Goal: Communication & Community: Answer question/provide support

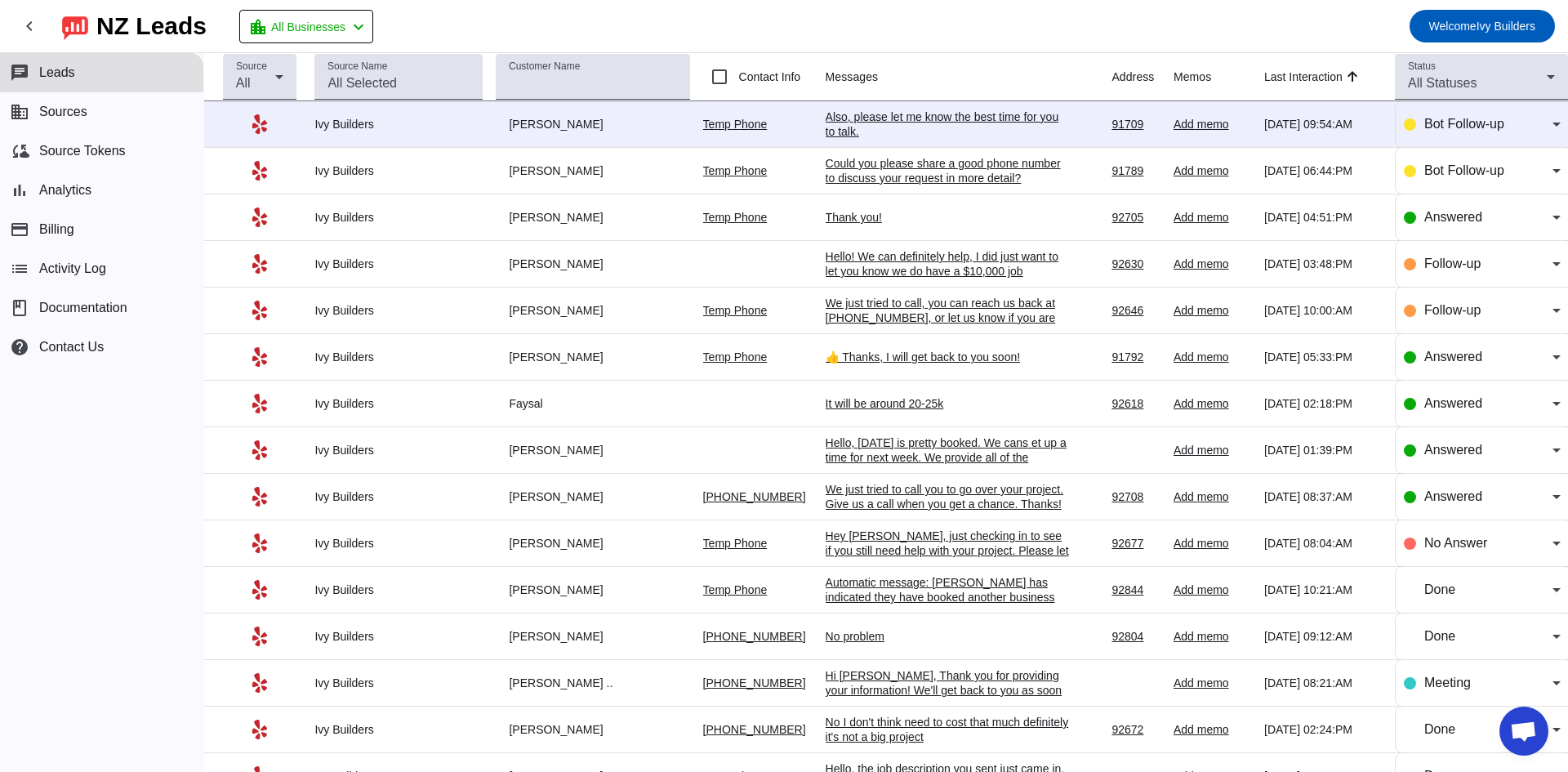
click at [851, 207] on td "Thank you! [DATE] 04:51:PM" at bounding box center [969, 218] width 287 height 47
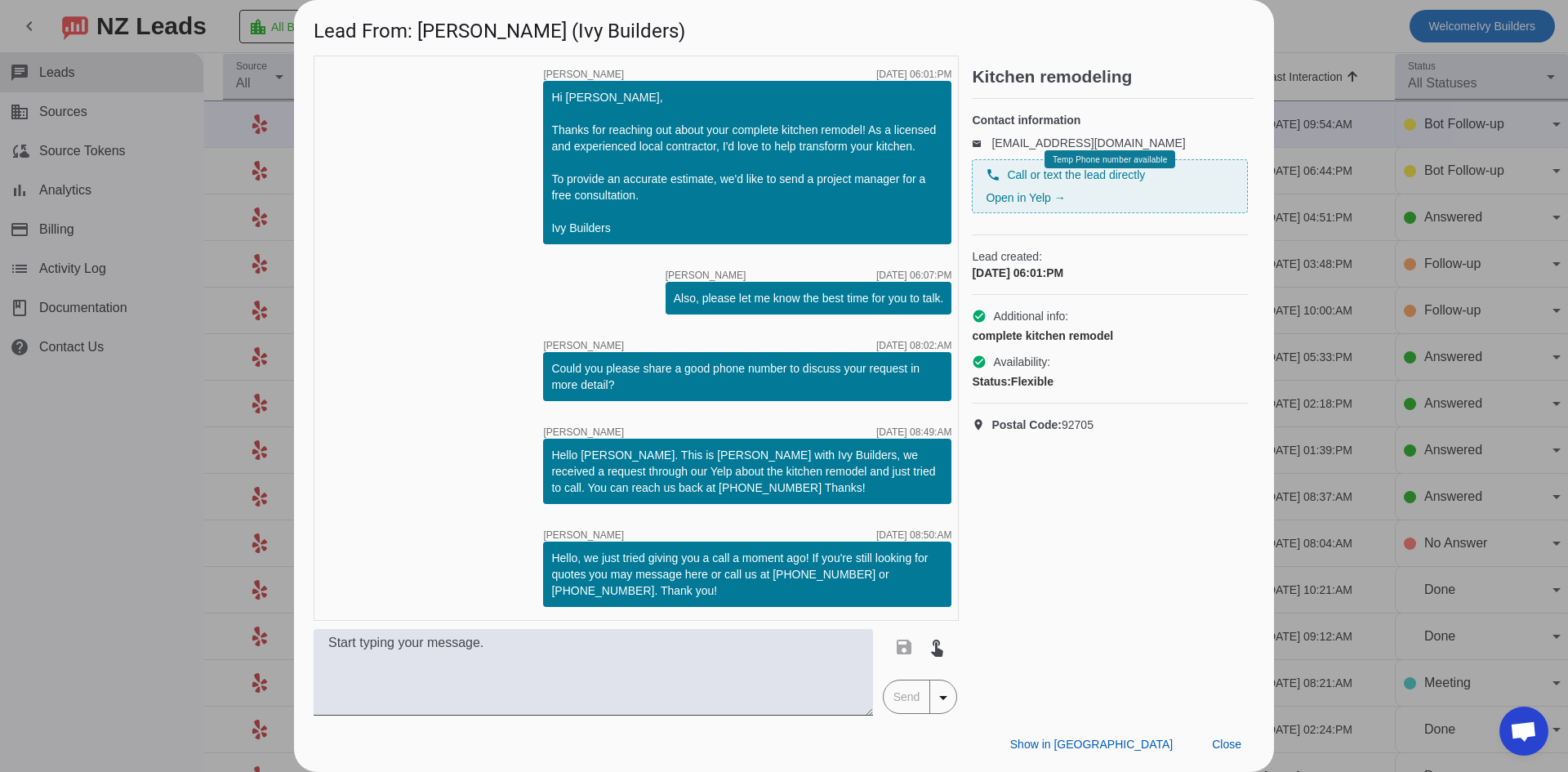
scroll to position [1920, 0]
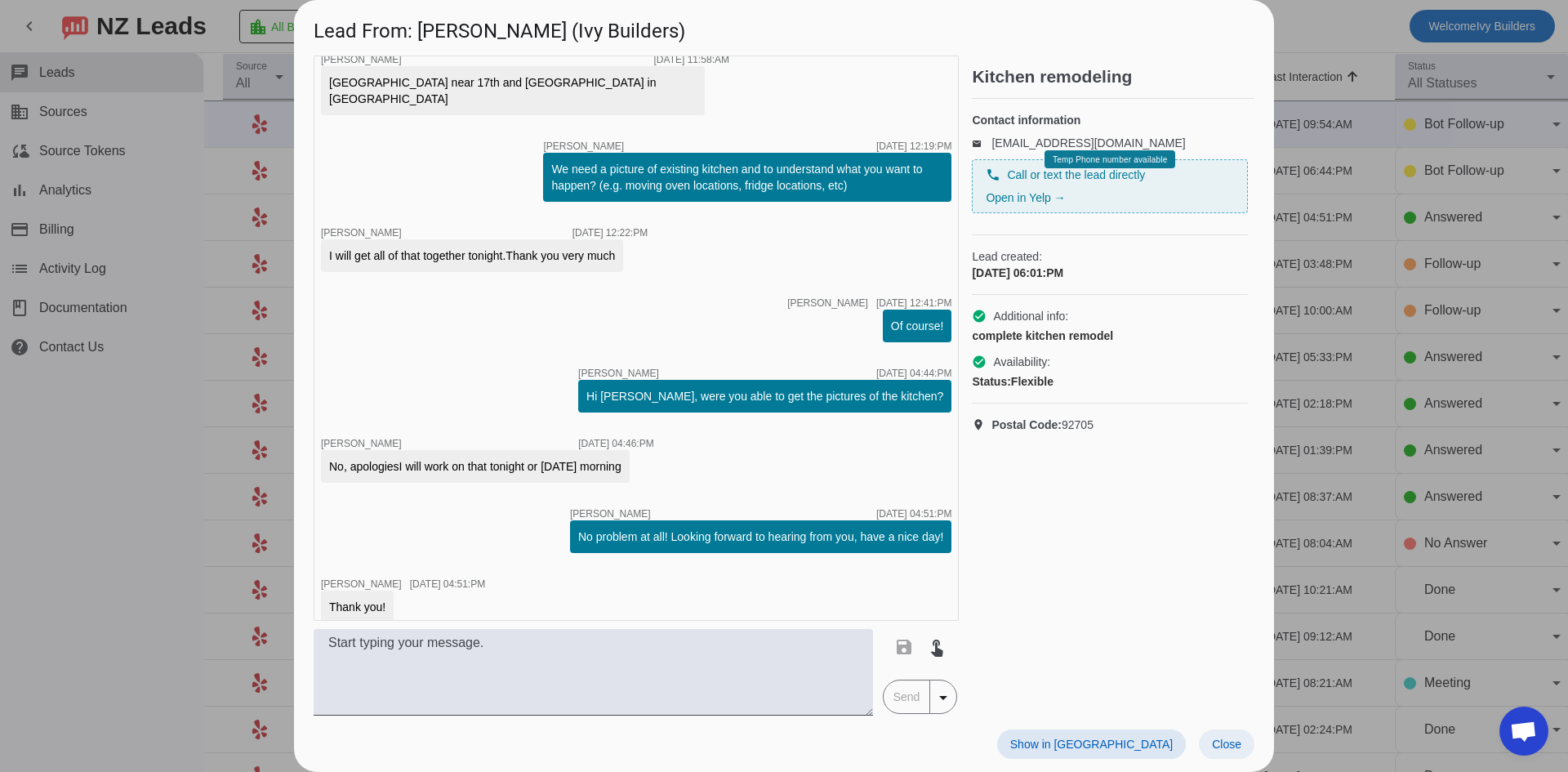
click at [1219, 749] on span "Close" at bounding box center [1226, 744] width 29 height 13
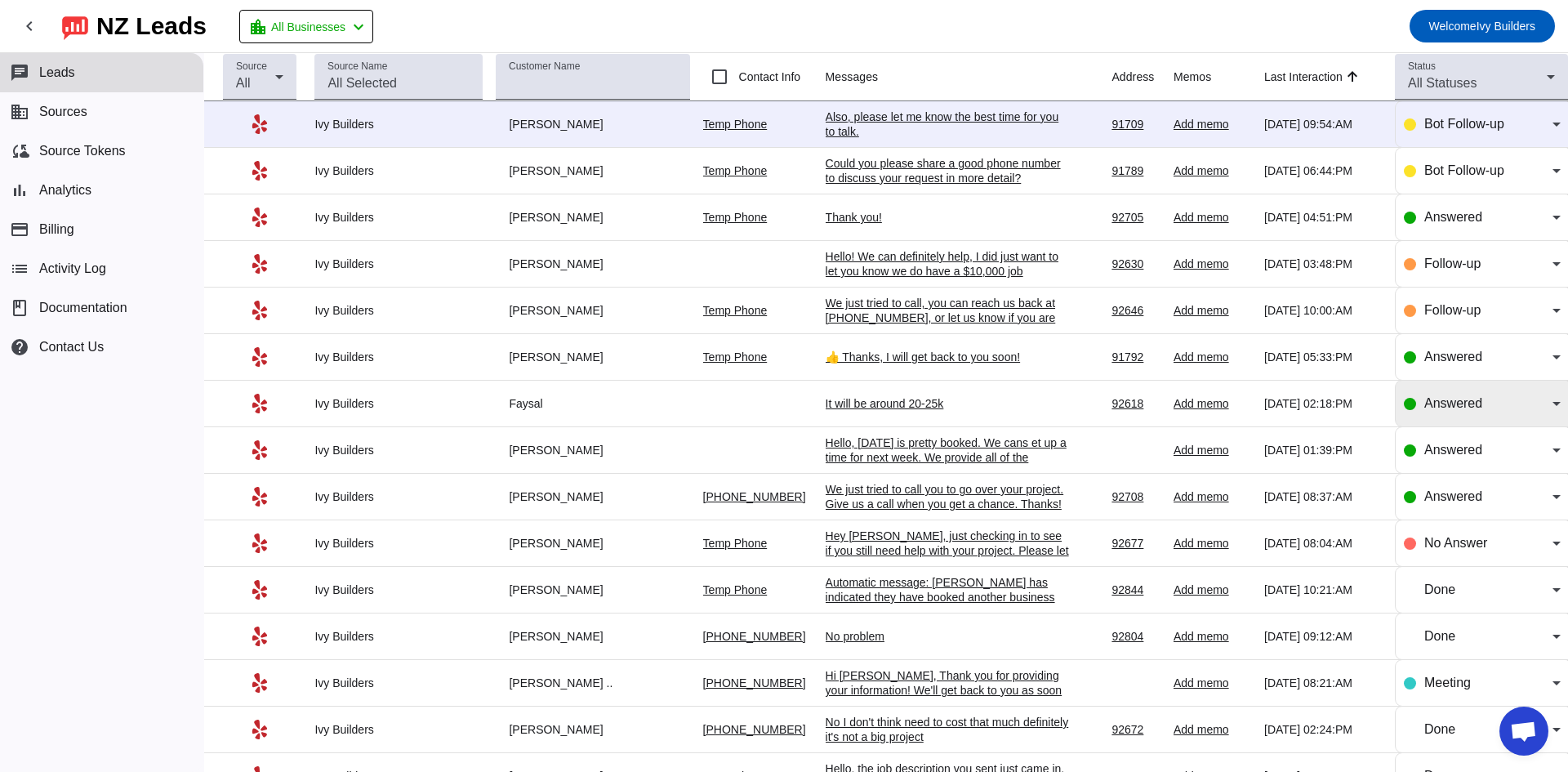
click at [1433, 403] on span "Answered" at bounding box center [1454, 403] width 58 height 14
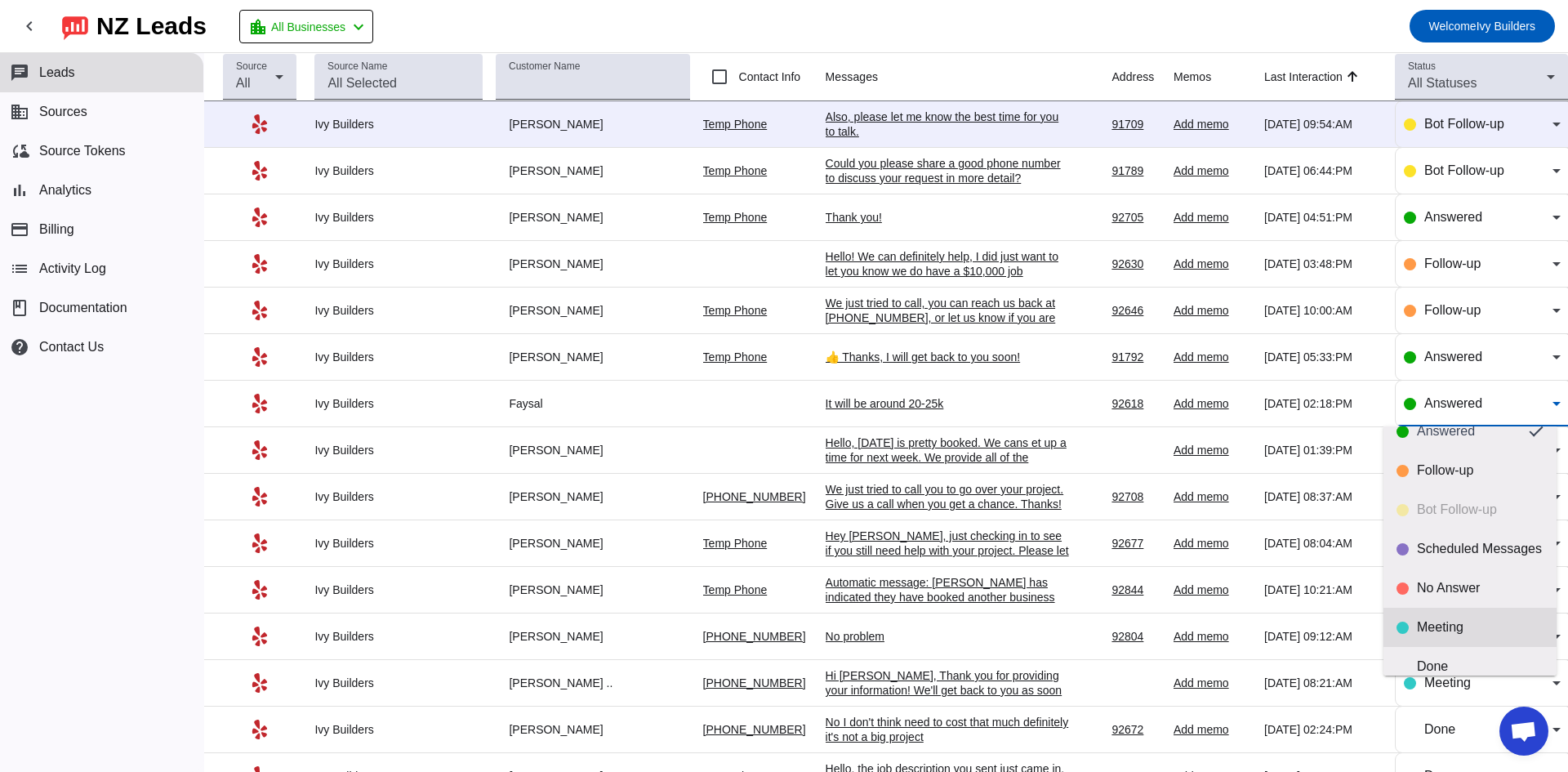
scroll to position [38, 0]
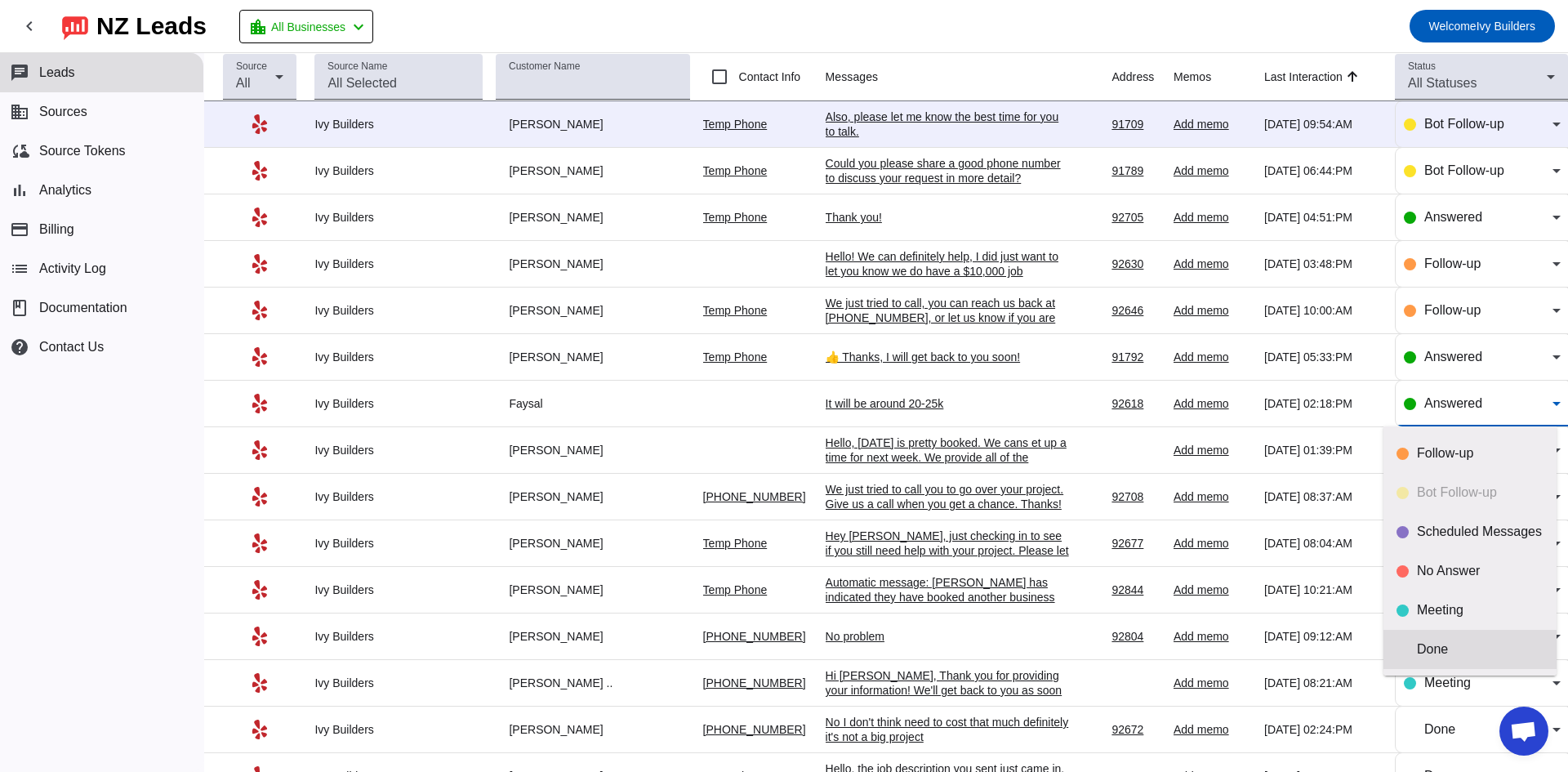
click at [1433, 649] on div "Done" at bounding box center [1480, 649] width 126 height 16
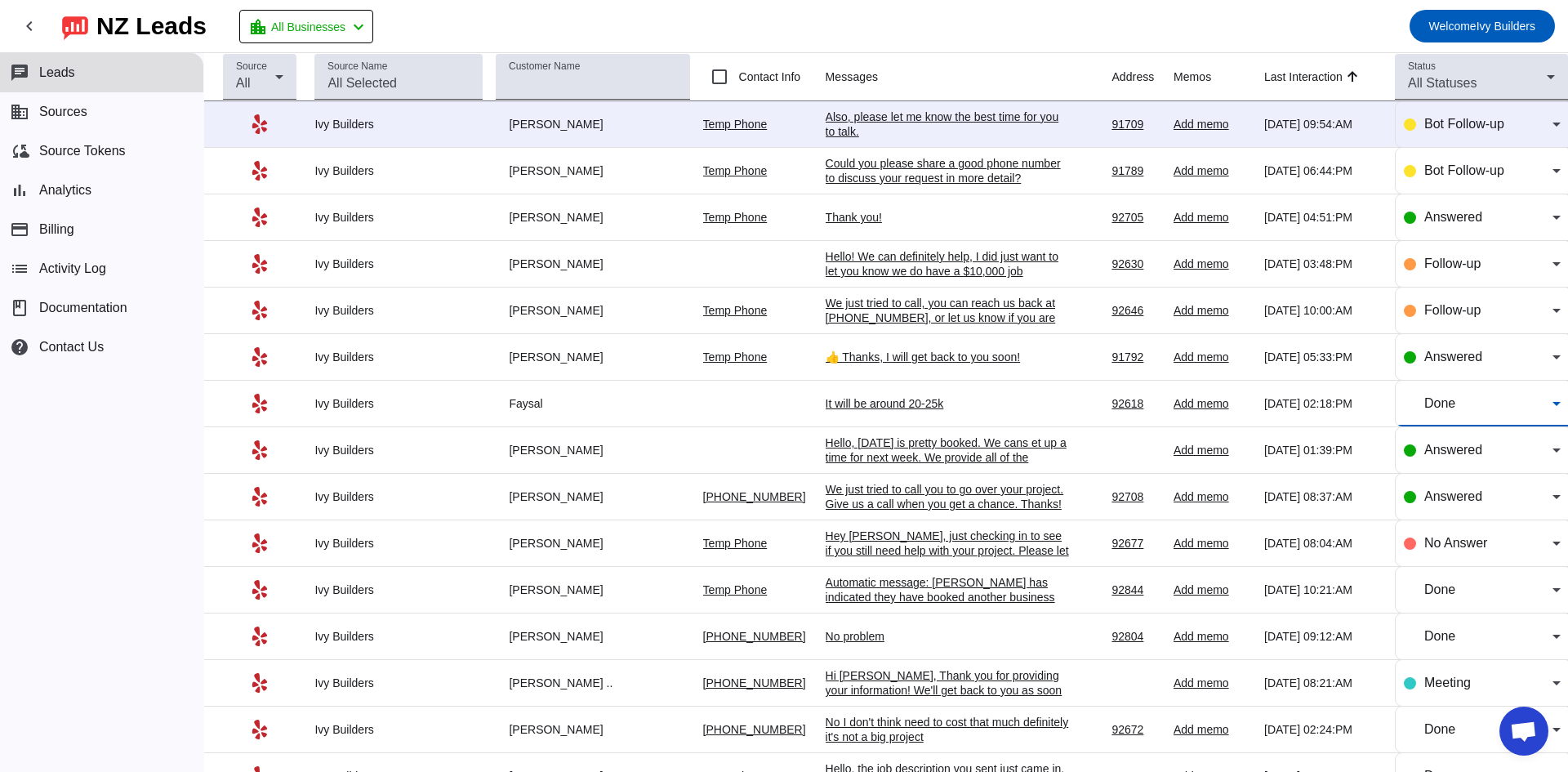
click at [945, 265] on div "Hello! We can definitely help, I did just want to let you know we do have a $10…" at bounding box center [949, 293] width 245 height 88
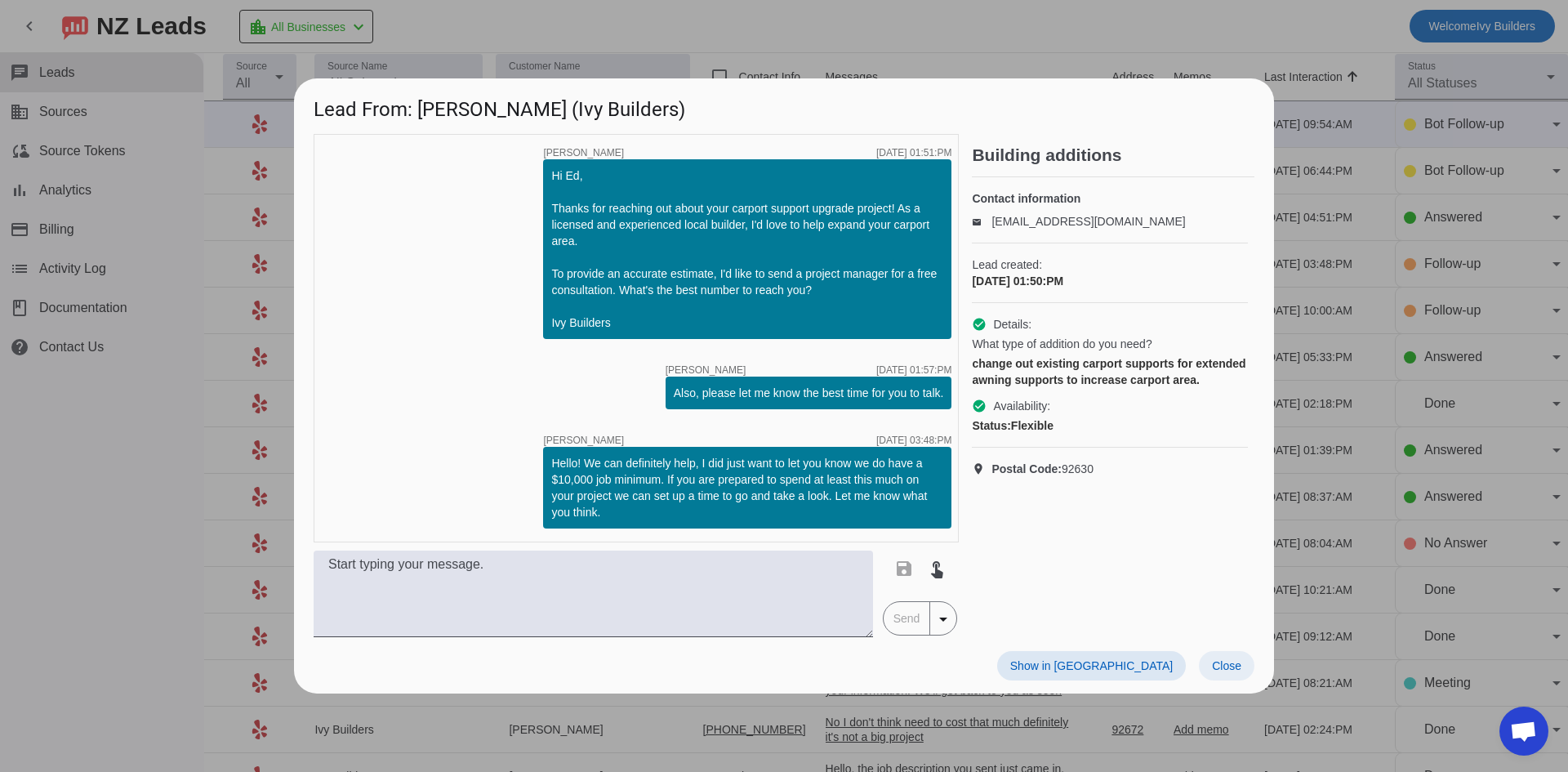
click at [1234, 663] on span "Close" at bounding box center [1226, 666] width 29 height 13
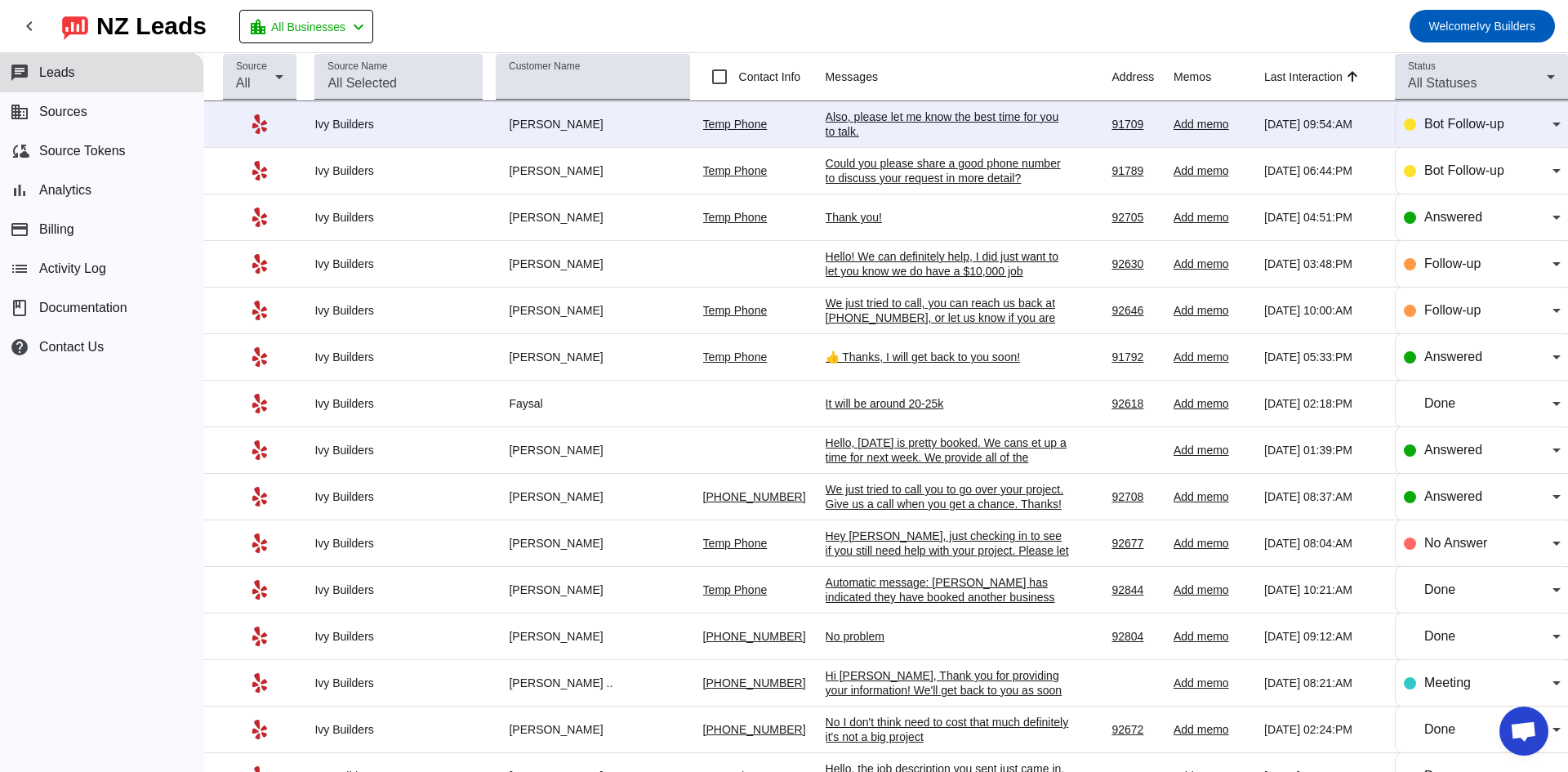
click at [900, 175] on div "Could you please share a good phone number to discuss your request in more deta…" at bounding box center [949, 171] width 245 height 29
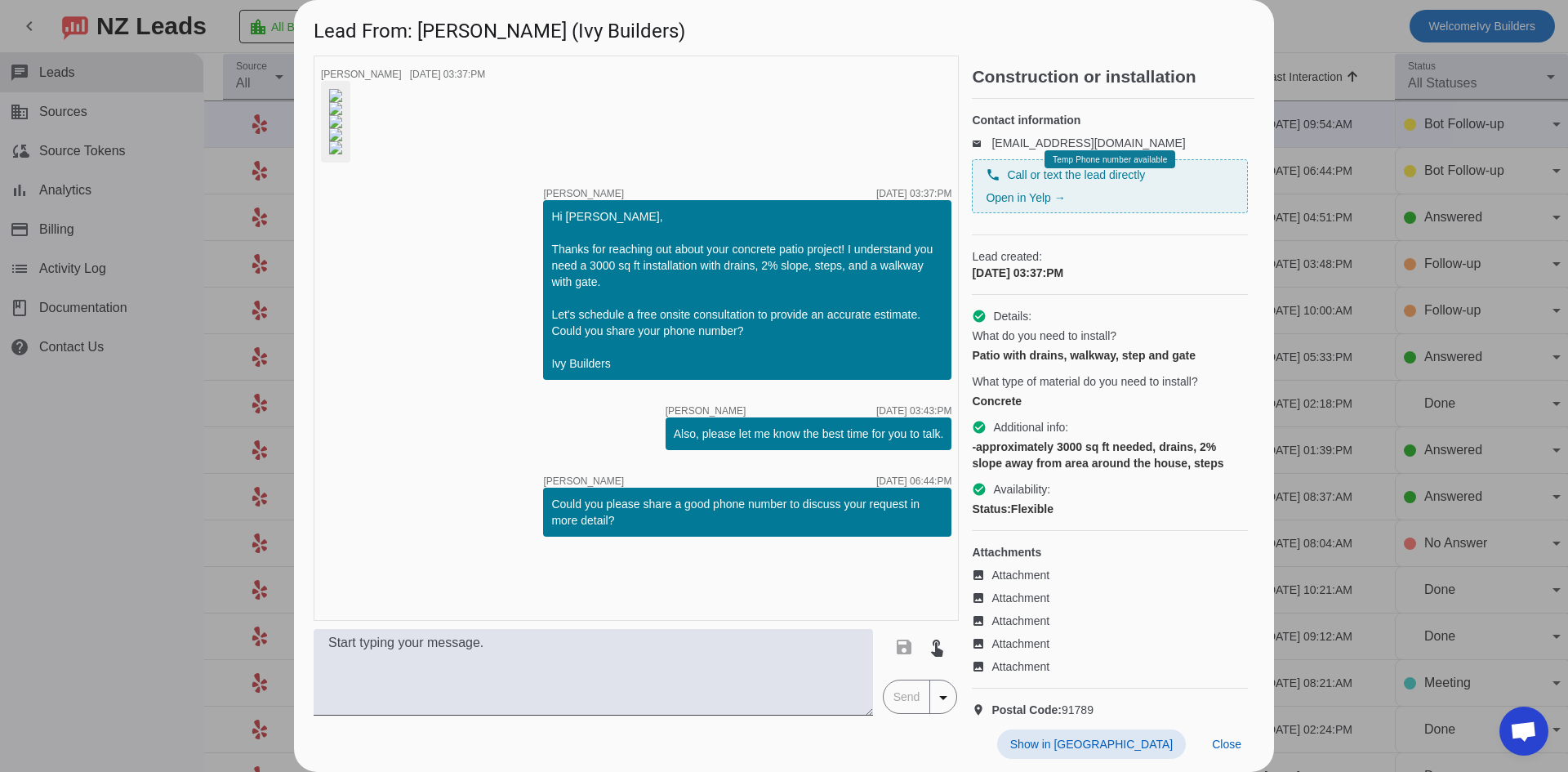
scroll to position [0, 0]
click at [342, 102] on img at bounding box center [335, 96] width 13 height 13
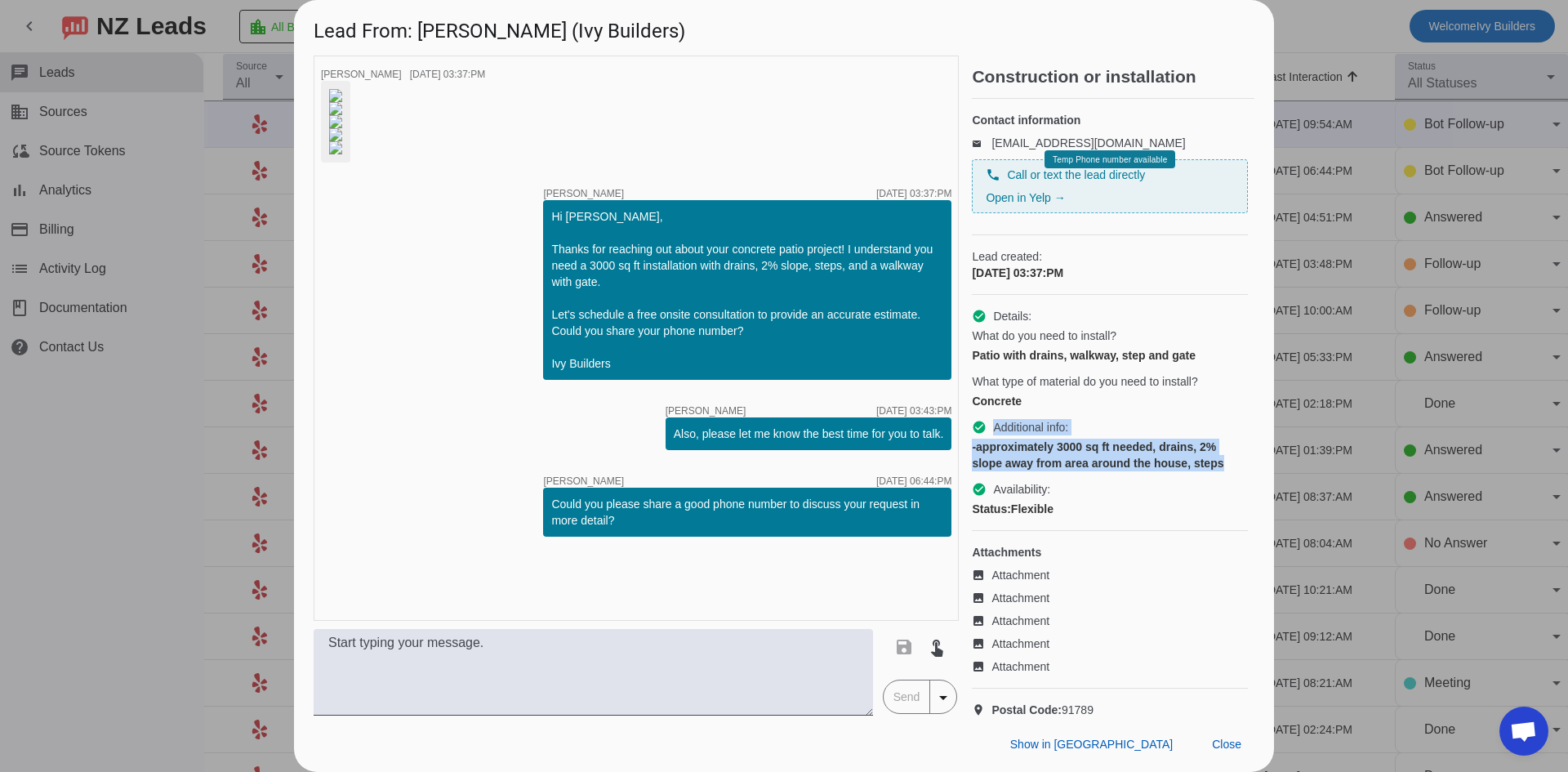
scroll to position [0, 84]
drag, startPoint x: 970, startPoint y: 452, endPoint x: 1232, endPoint y: 484, distance: 263.9
click at [1232, 484] on div "timer close [PERSON_NAME] [DATE] 03:37:PM timer close [PERSON_NAME] [DATE] 03:3…" at bounding box center [784, 385] width 941 height 661
copy div "Additional info: -approximately 3000 sq ft needed, drains, 2% slope away from a…"
click at [1009, 742] on div "Show in Yelp Close" at bounding box center [784, 744] width 980 height 56
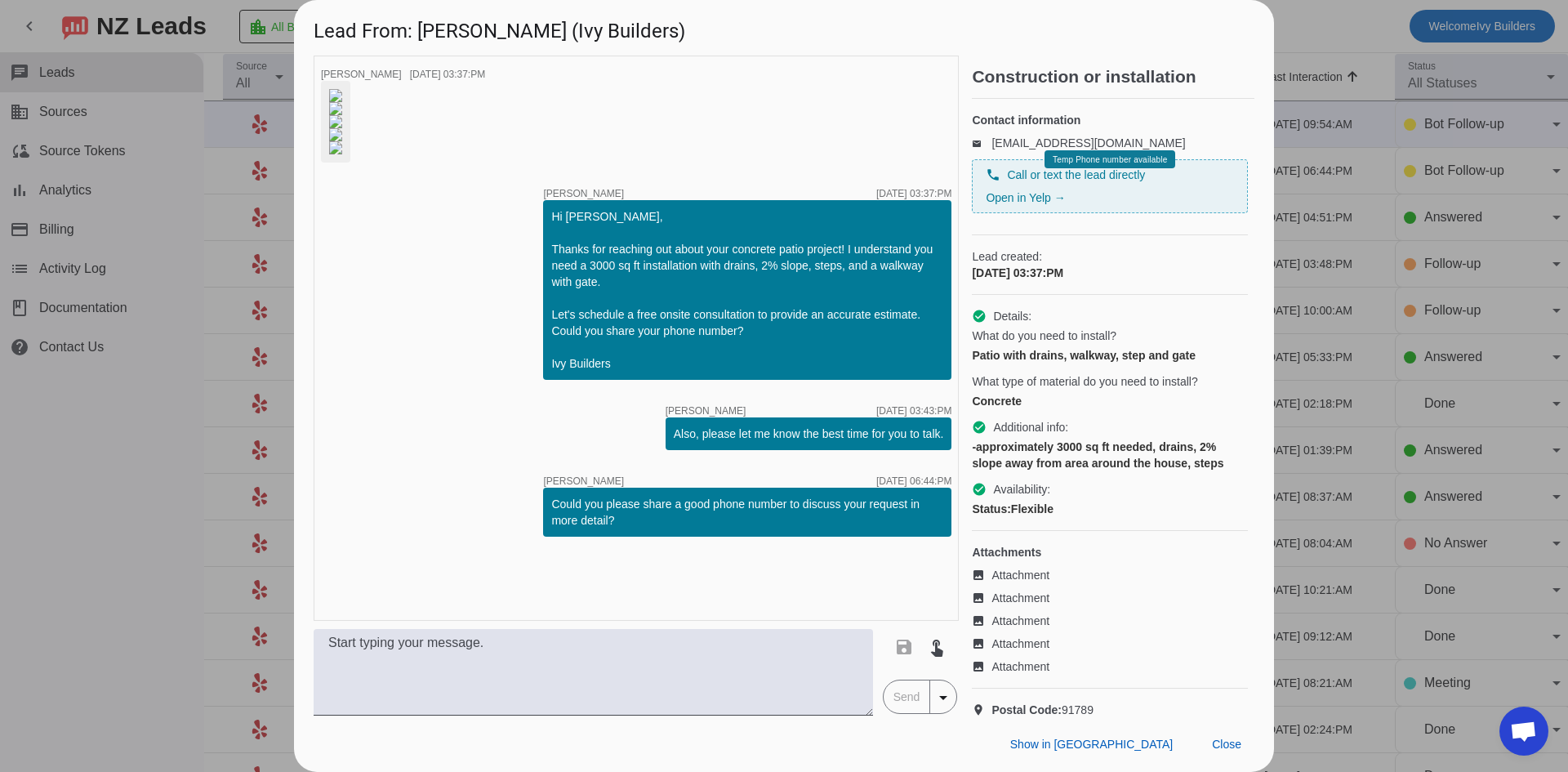
scroll to position [0, 0]
drag, startPoint x: 973, startPoint y: 374, endPoint x: 1198, endPoint y: 367, distance: 225.1
click at [1198, 364] on div "Patio with drains, walkway, step and gate" at bounding box center [1110, 355] width 276 height 16
copy div "Patio with drains, walkway, step and gate"
drag, startPoint x: 960, startPoint y: 733, endPoint x: 941, endPoint y: 724, distance: 21.0
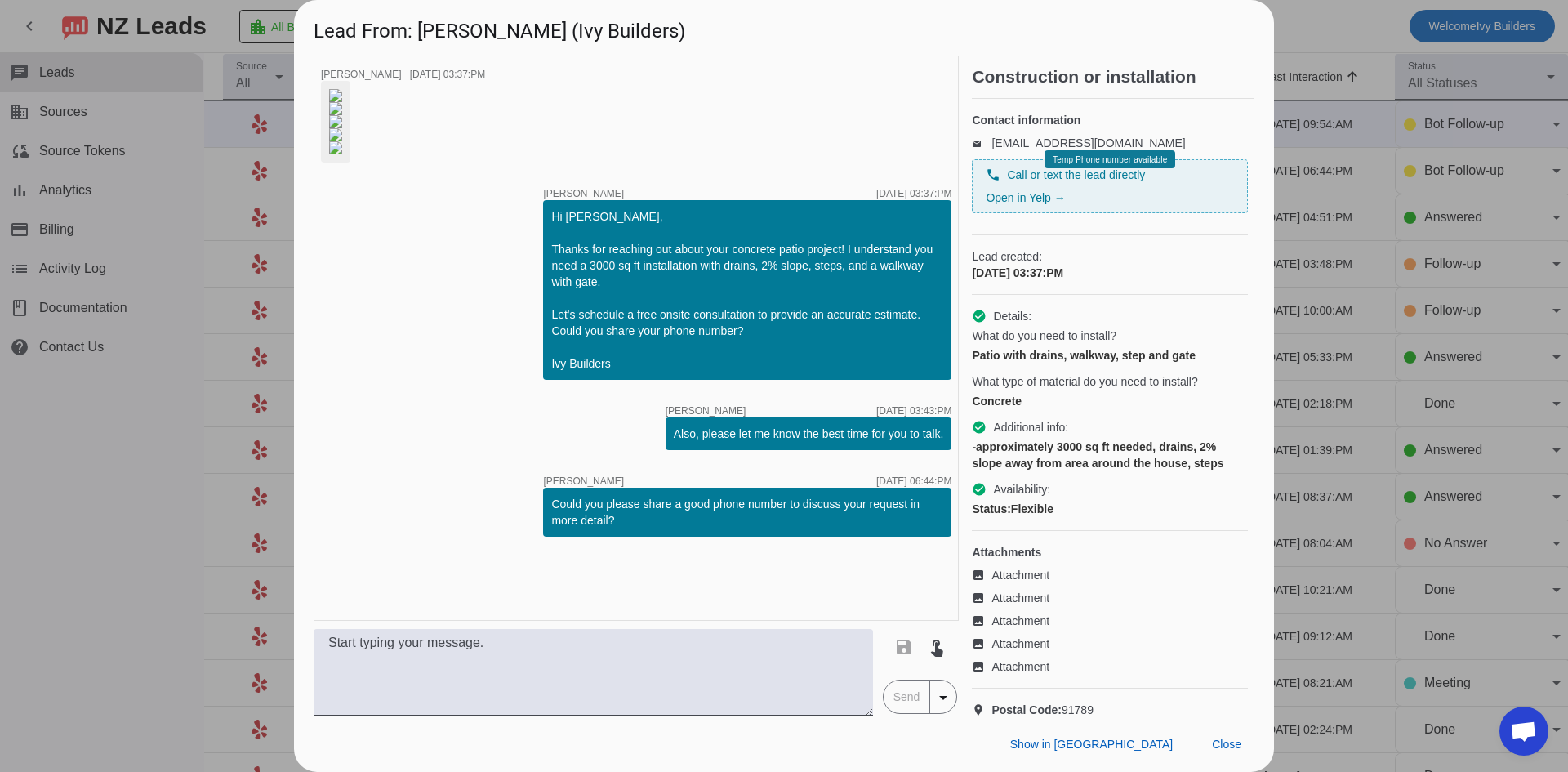
click at [960, 733] on div "Show in Yelp Close" at bounding box center [784, 744] width 980 height 56
click at [1227, 744] on span "Close" at bounding box center [1226, 744] width 29 height 13
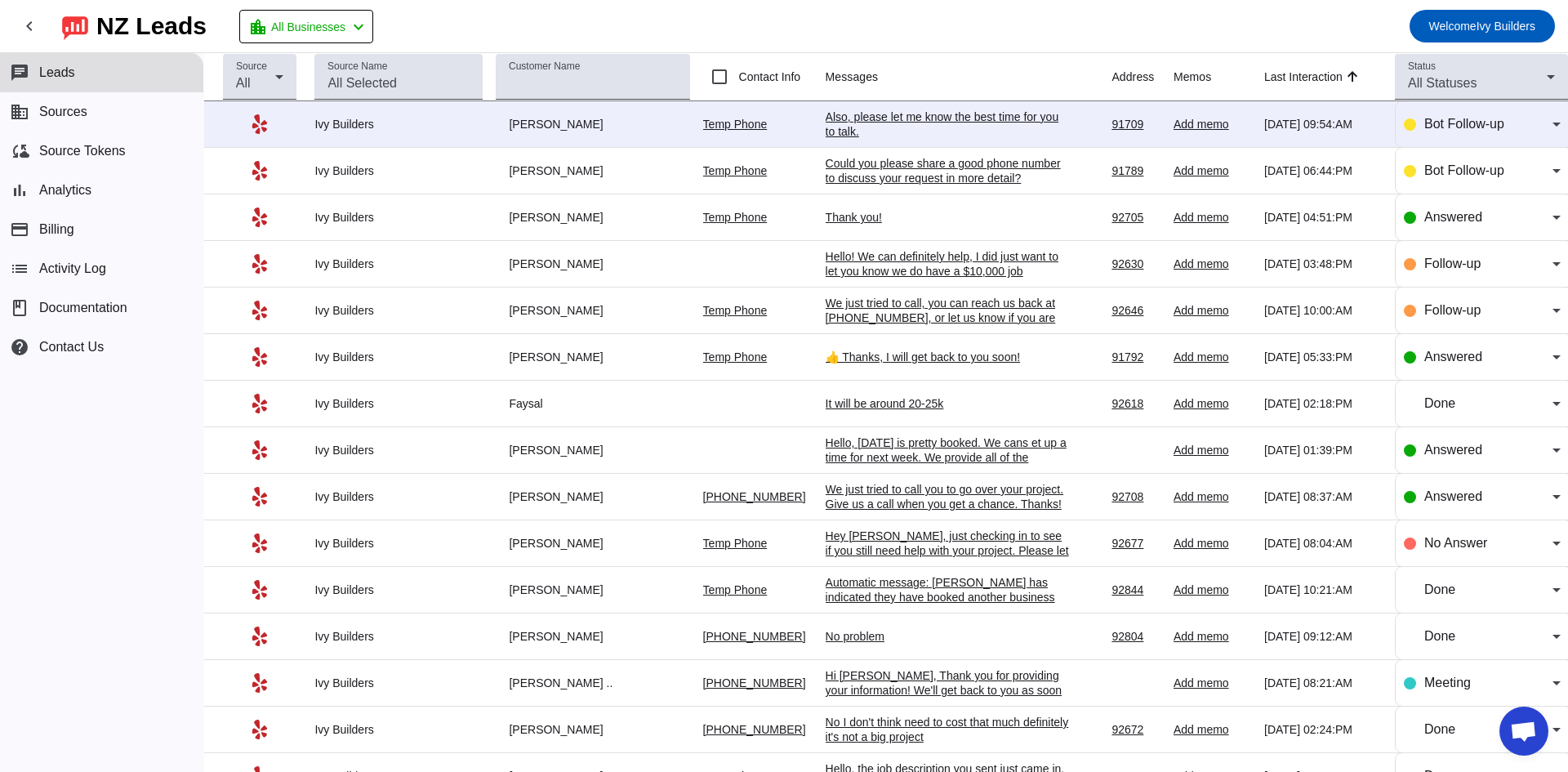
click at [833, 122] on div "Also, please let me know the best time for you to talk.​" at bounding box center [949, 124] width 245 height 29
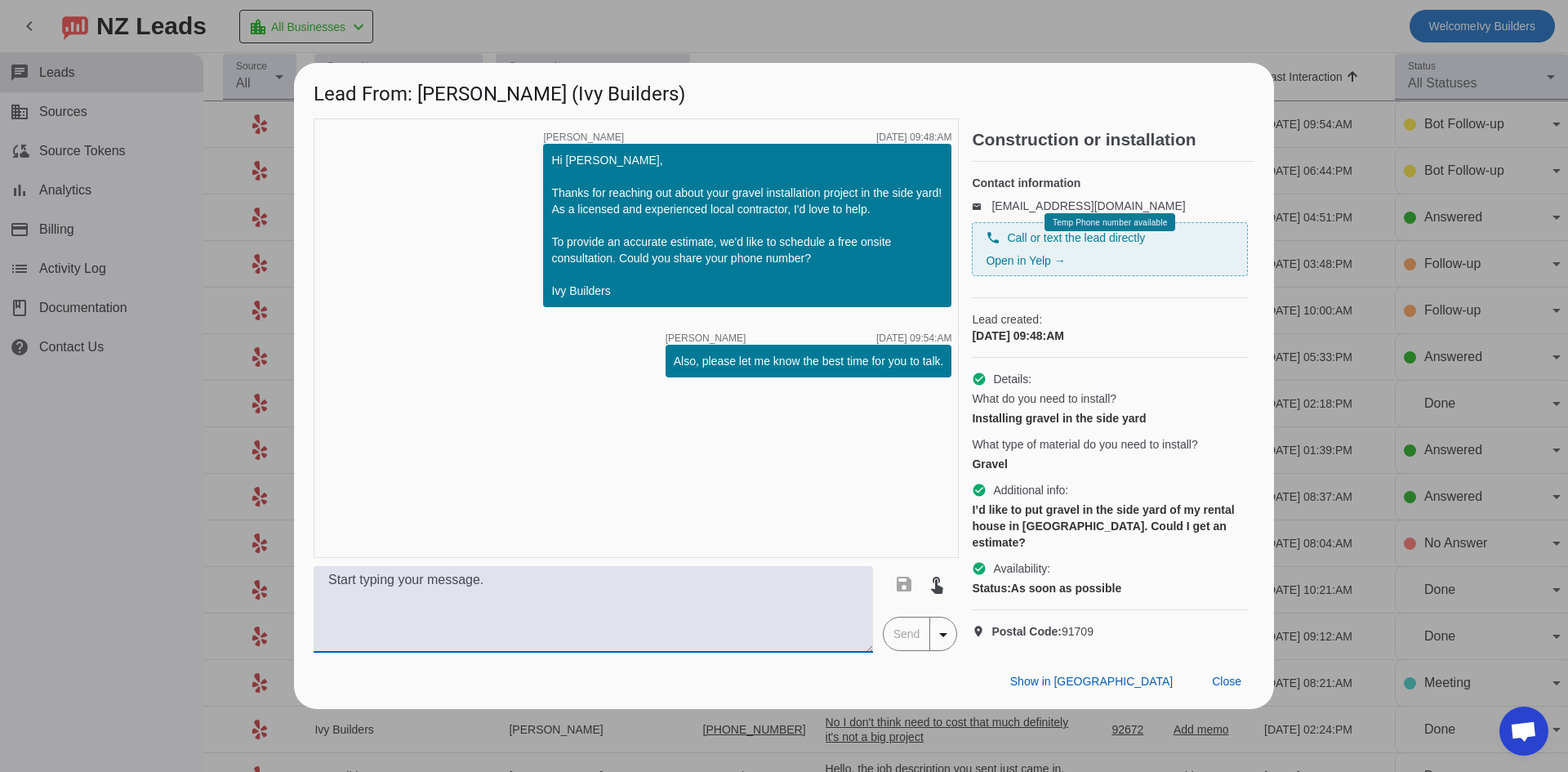
click at [556, 634] on textarea at bounding box center [593, 609] width 559 height 86
click at [1240, 688] on span "Close" at bounding box center [1226, 681] width 29 height 13
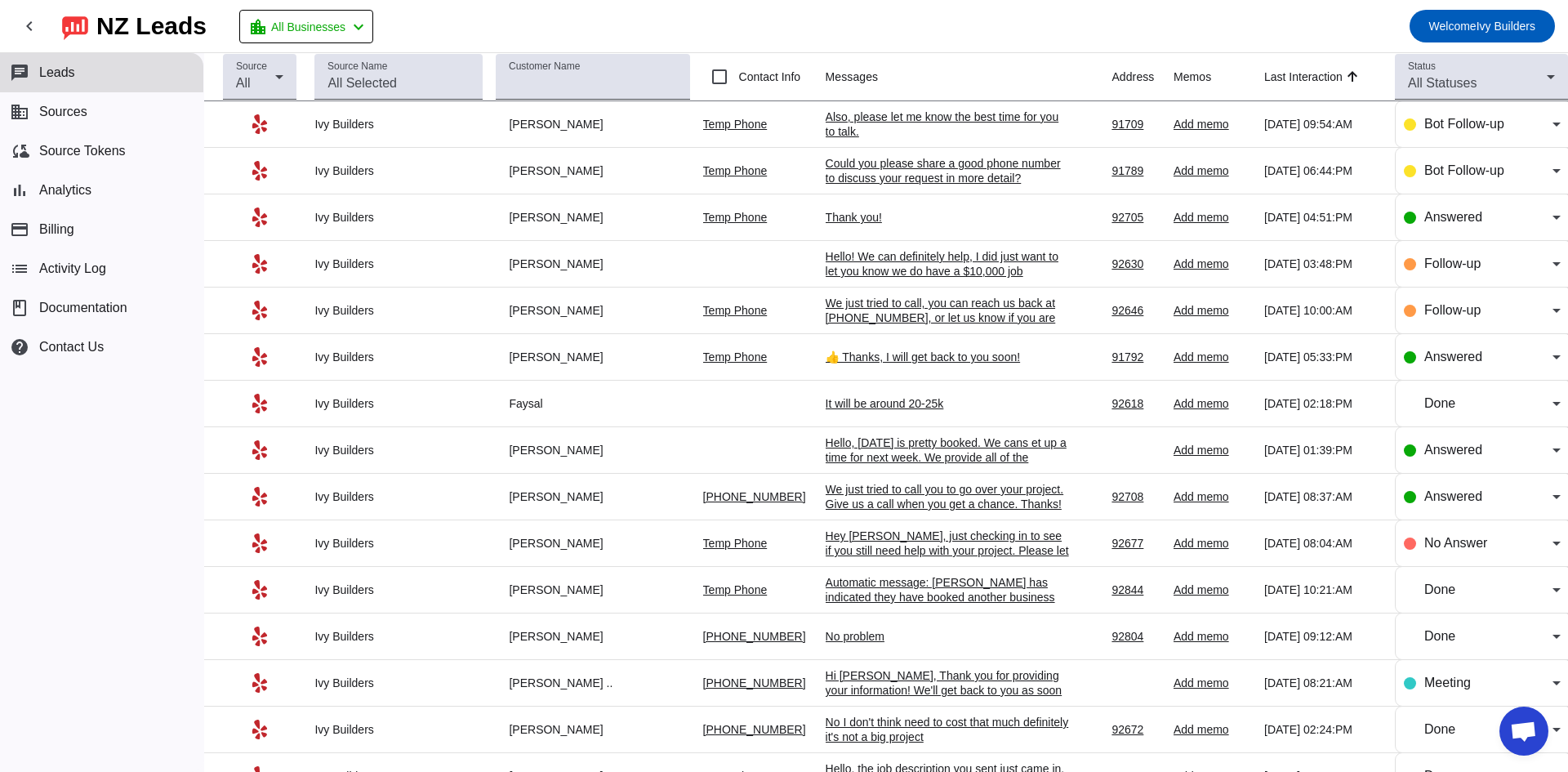
click at [845, 169] on div "Could you please share a good phone number to discuss your request in more deta…" at bounding box center [949, 171] width 245 height 29
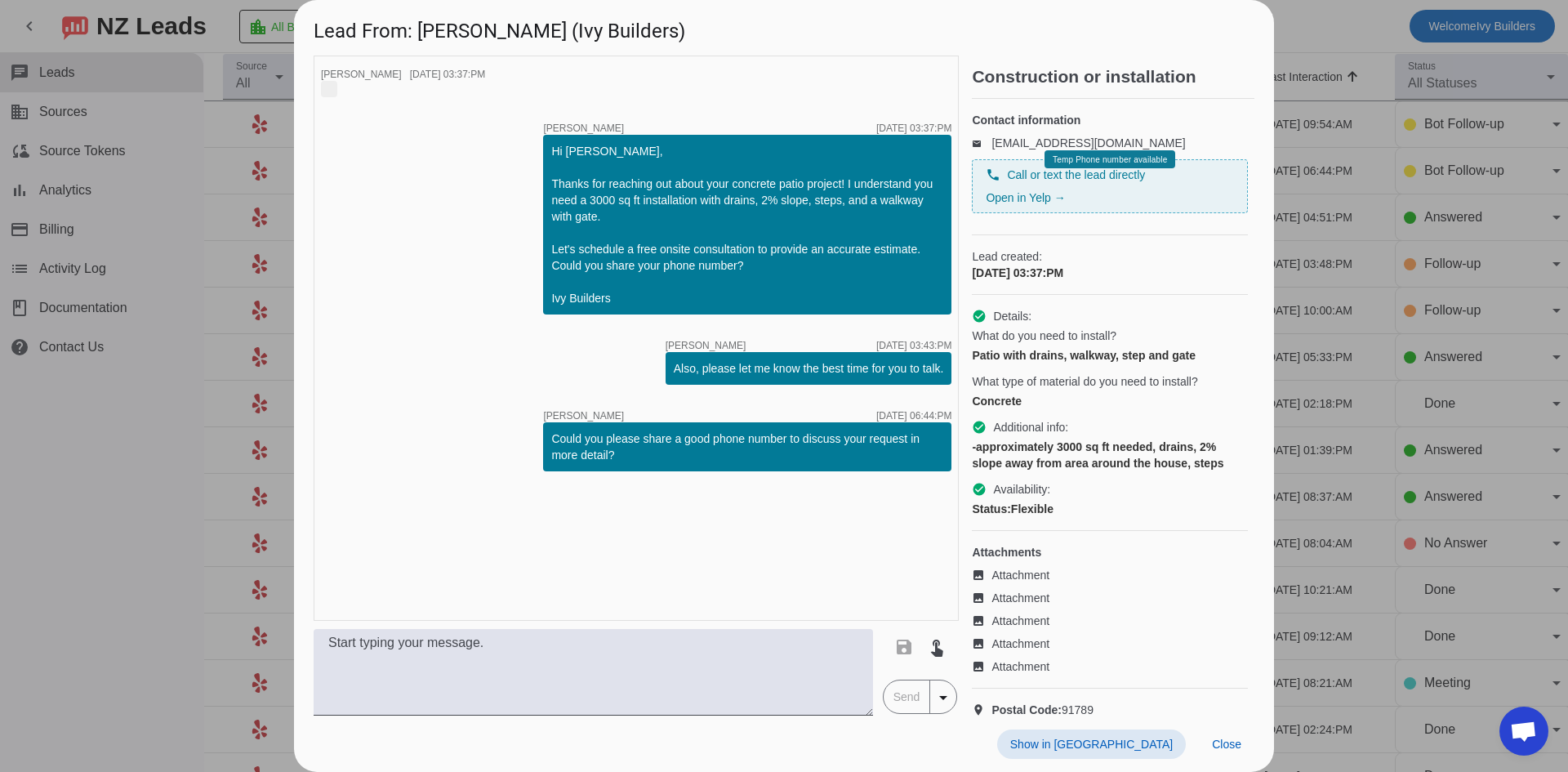
scroll to position [420, 0]
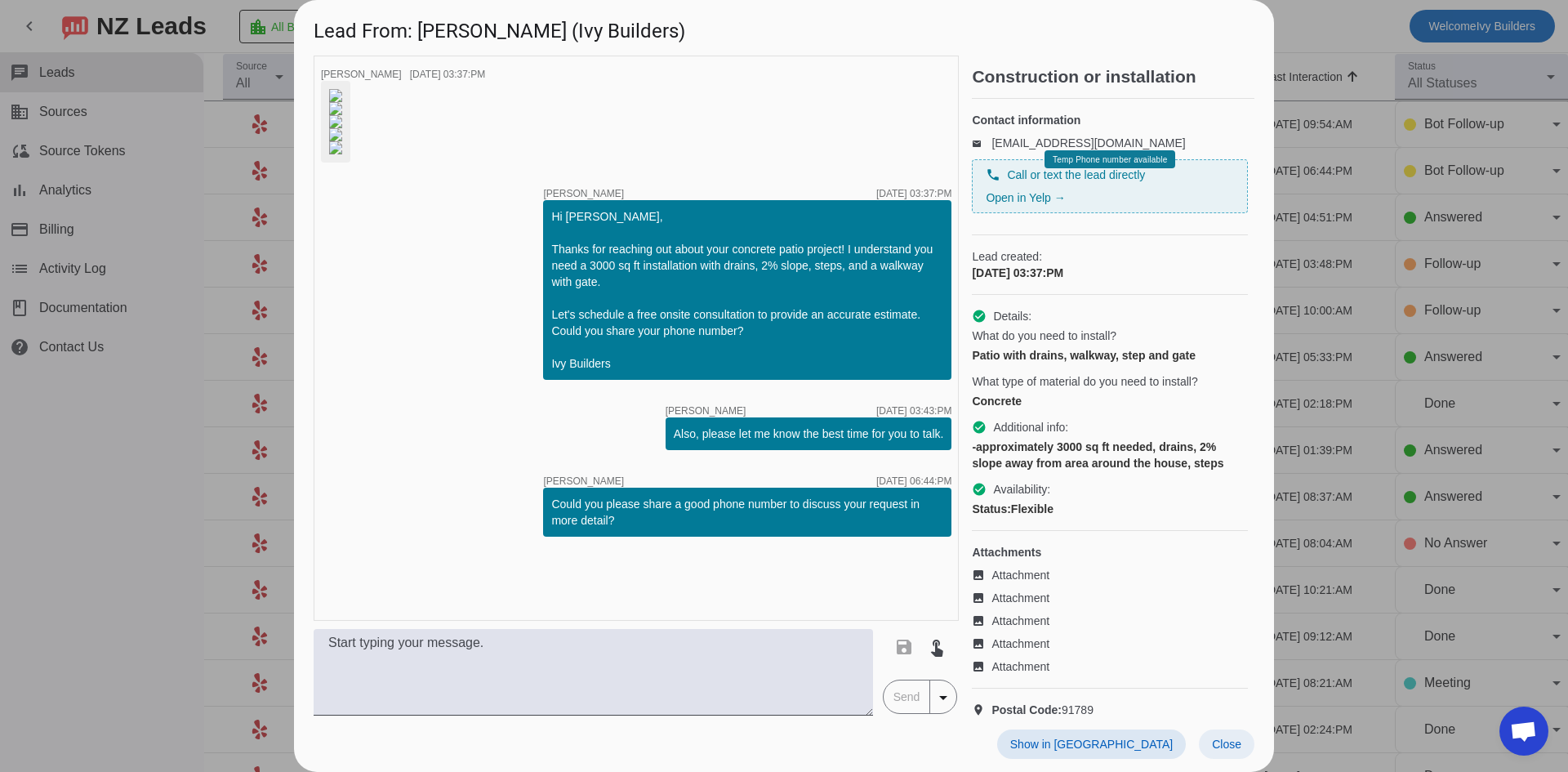
click at [1226, 744] on span "Close" at bounding box center [1226, 744] width 29 height 13
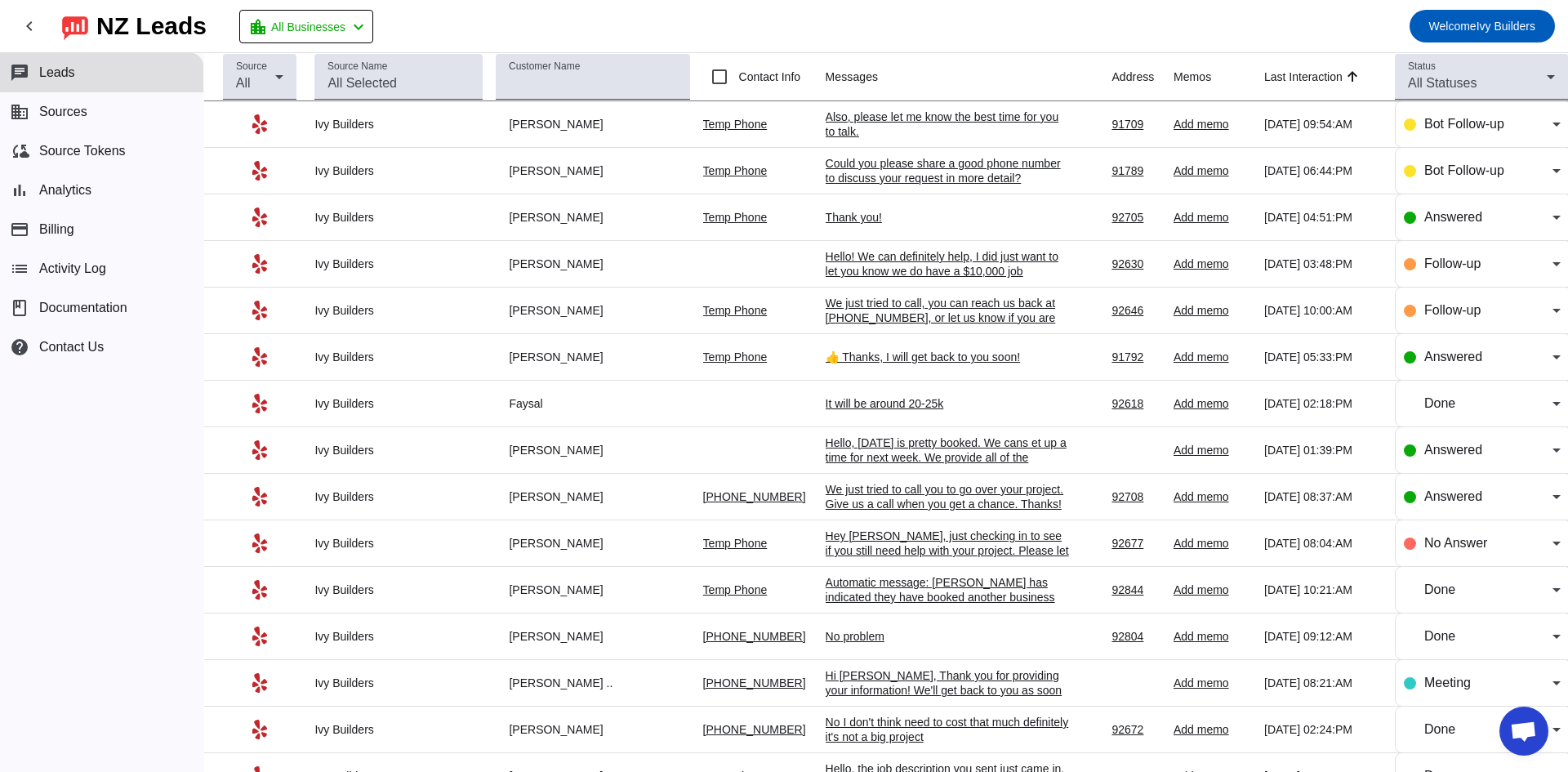
click at [509, 19] on mat-toolbar-row "chevron_left [GEOGRAPHIC_DATA] Leads location_city All Businesses chevron_left …" at bounding box center [784, 26] width 1568 height 52
click at [1435, 132] on div "Bot Follow-up" at bounding box center [1488, 124] width 128 height 20
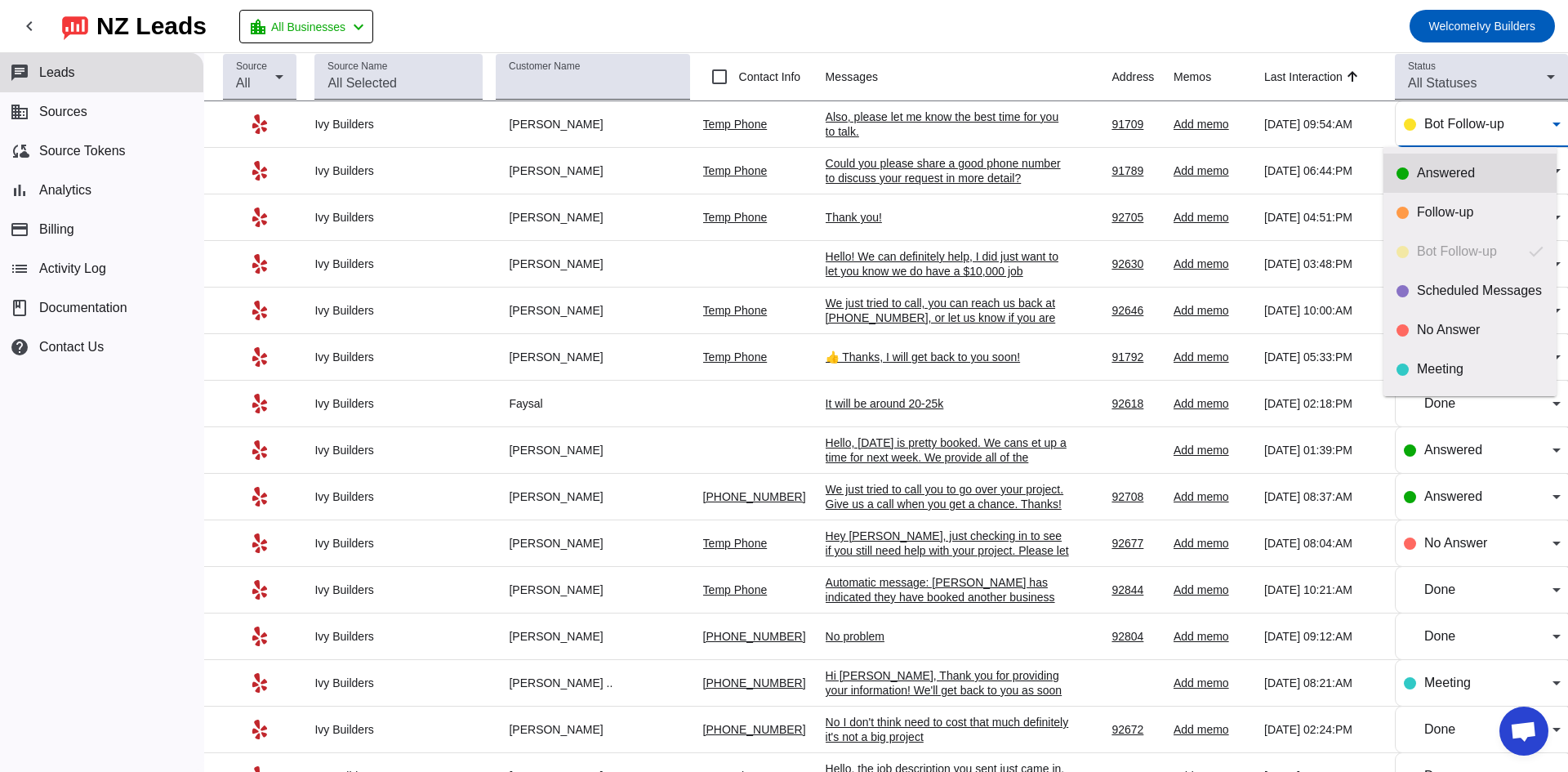
click at [1457, 179] on div "Answered" at bounding box center [1480, 172] width 126 height 16
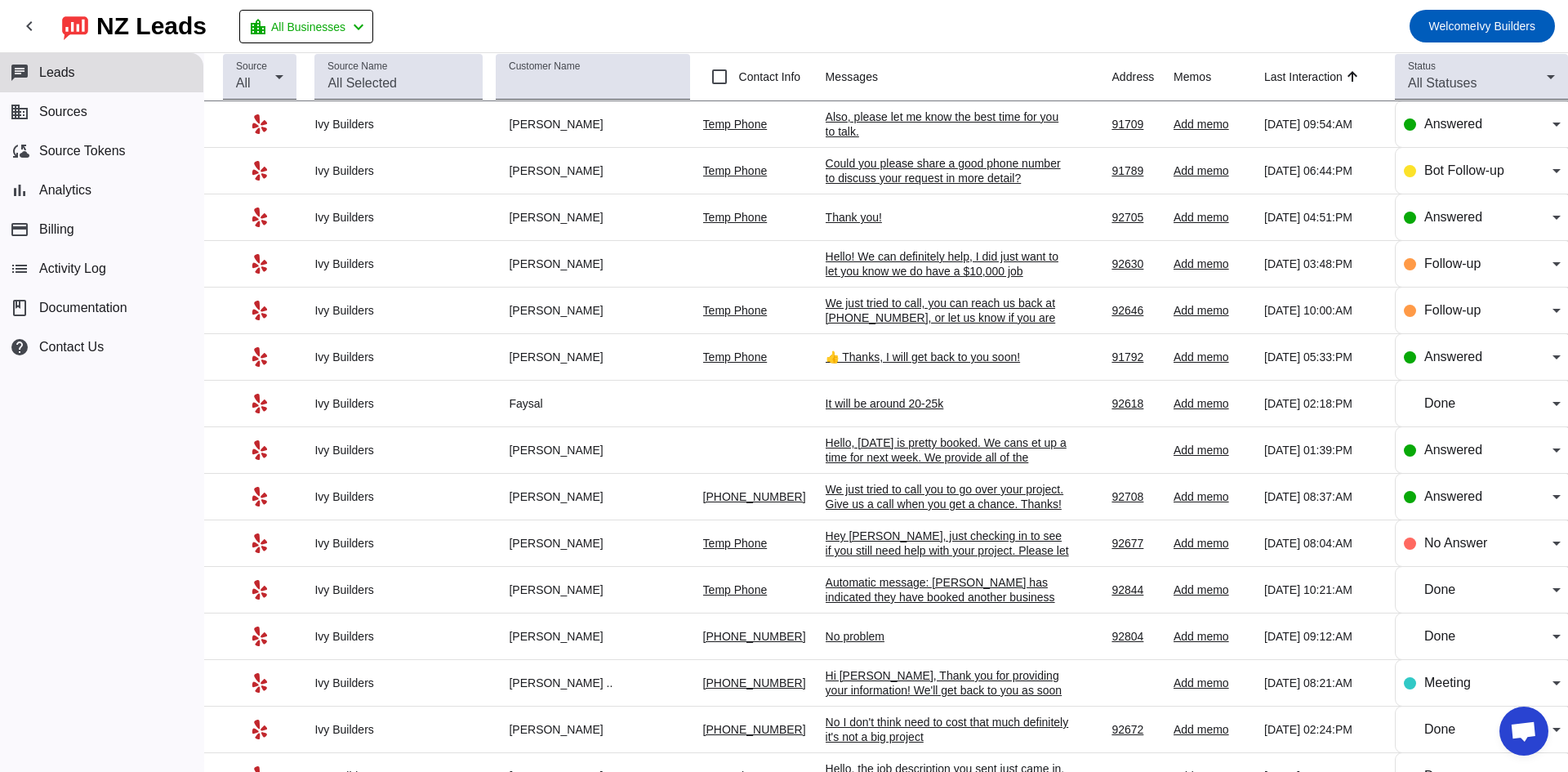
click at [835, 50] on mat-toolbar-row "chevron_left [GEOGRAPHIC_DATA] Leads location_city All Businesses chevron_left …" at bounding box center [784, 26] width 1568 height 52
click at [854, 139] on td "Hi, the address is 15879 Antelope Dr, Chino Hills, CA 91709, and I live about a…" at bounding box center [969, 125] width 287 height 47
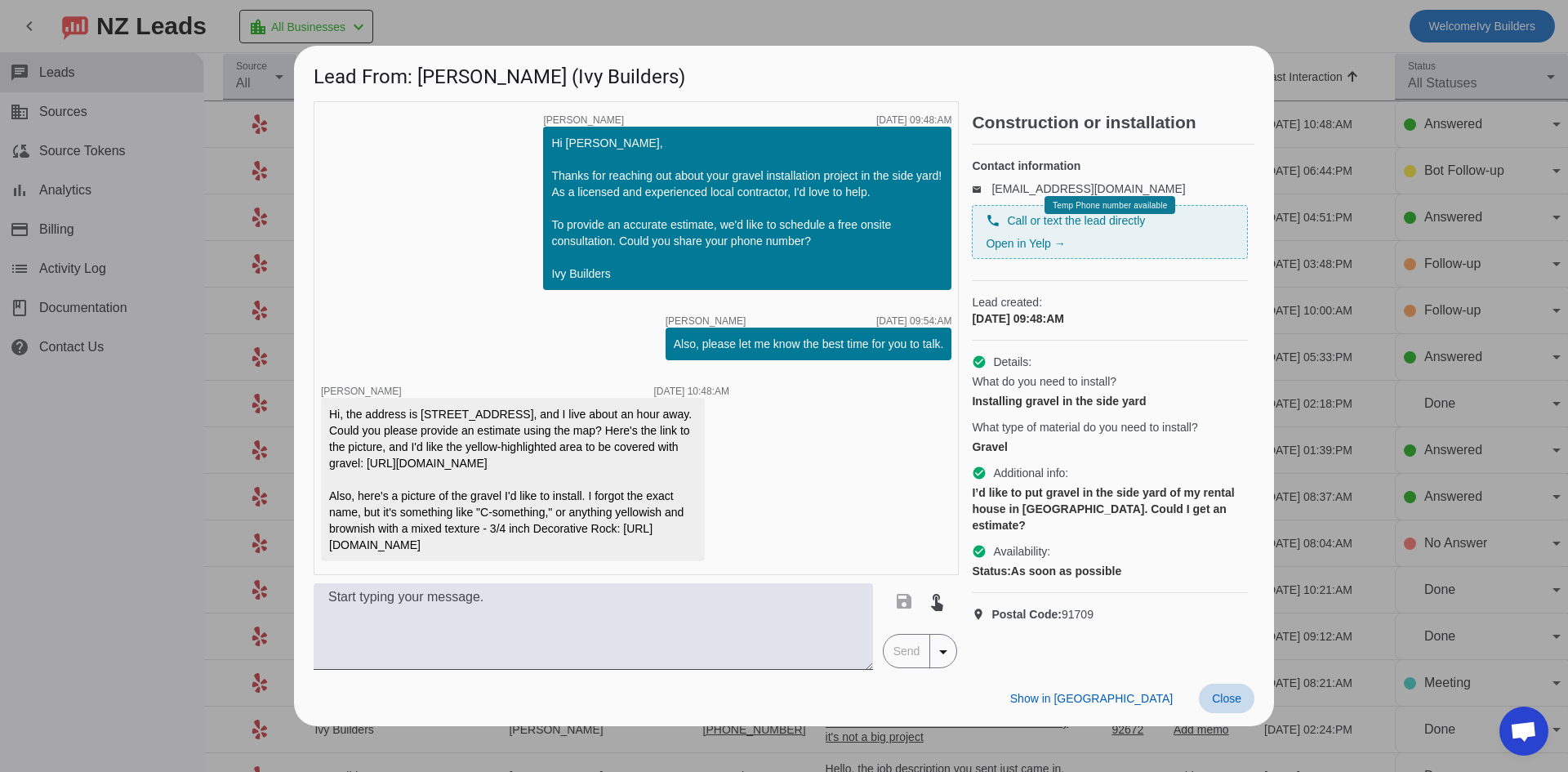
click at [1240, 705] on span "Close" at bounding box center [1226, 699] width 29 height 13
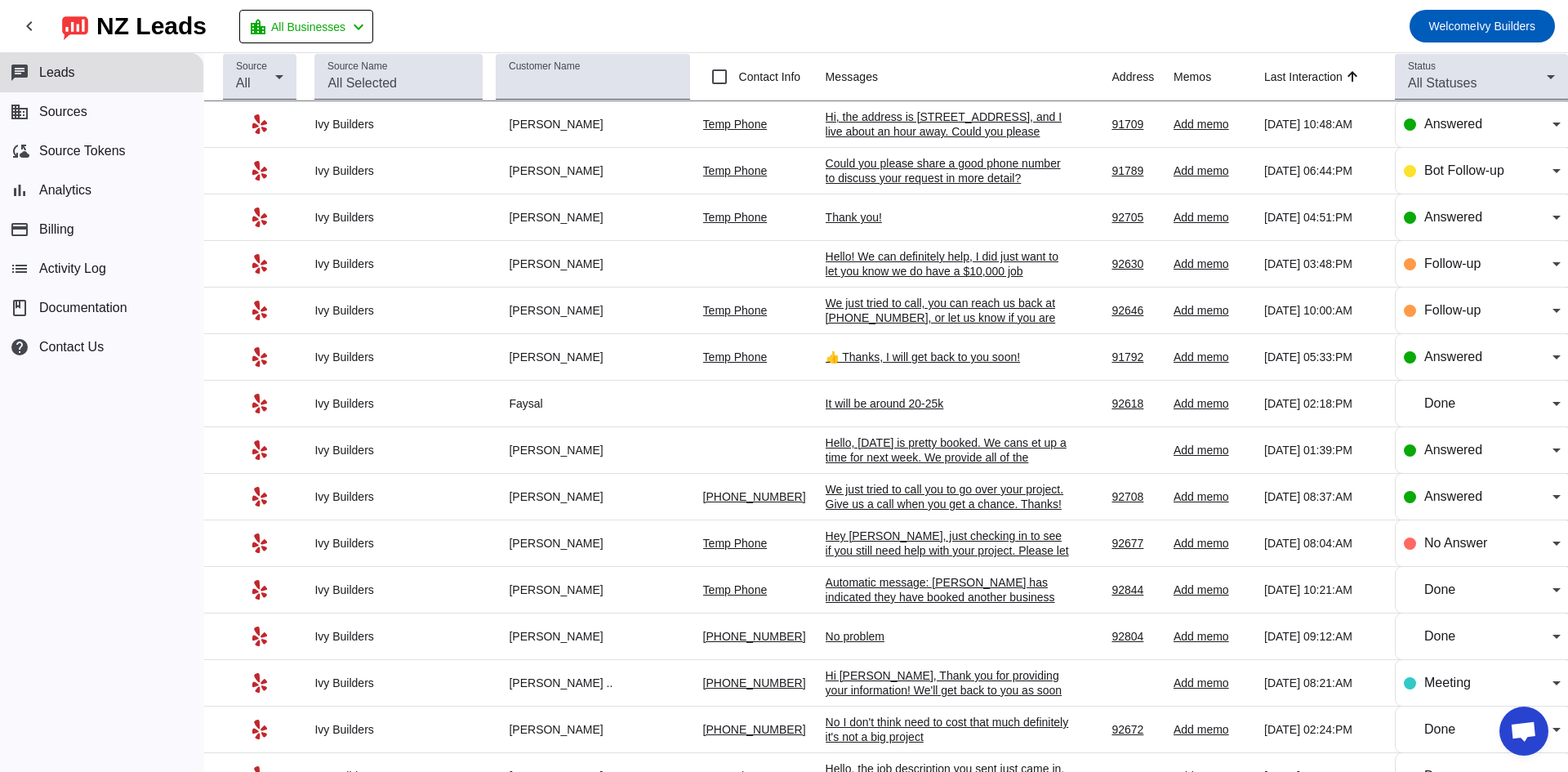
click at [899, 119] on div "Hi, the address is 15879 Antelope Dr, Chino Hills, CA 91709, and I live about a…" at bounding box center [949, 190] width 245 height 162
